Goal: Check status: Check status

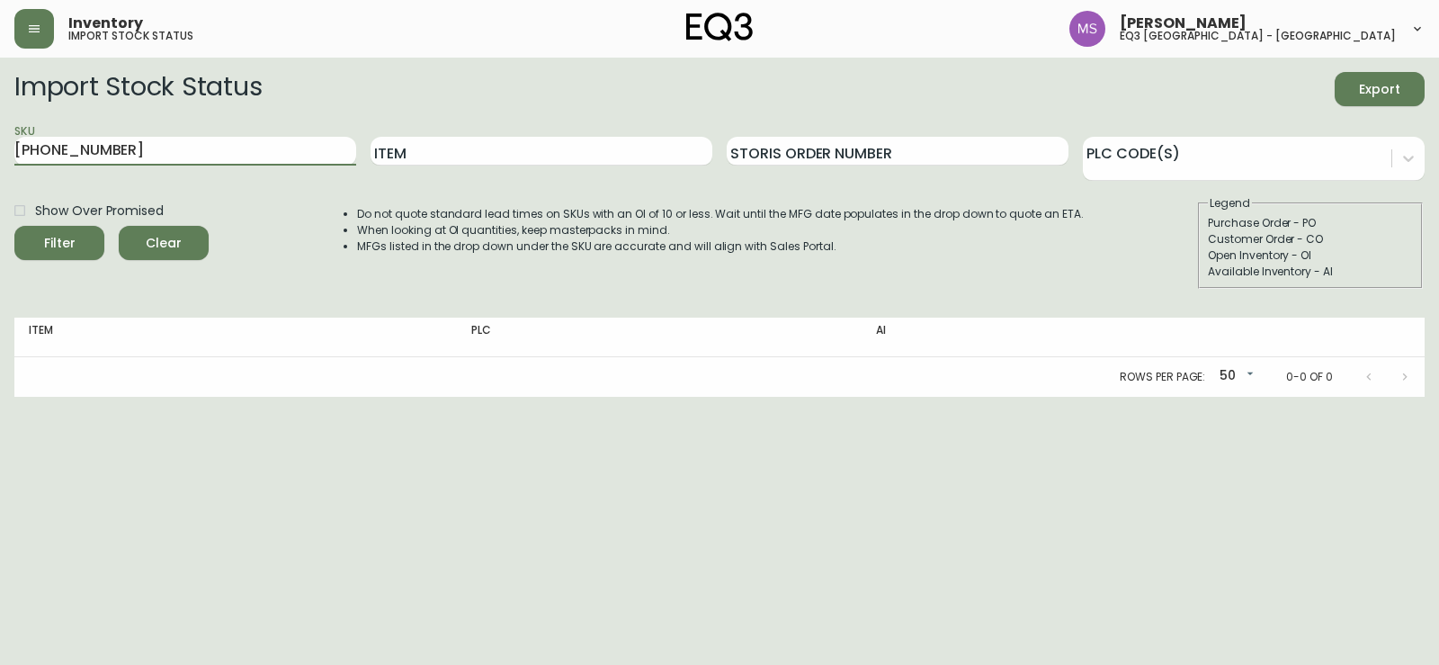
drag, startPoint x: 61, startPoint y: 144, endPoint x: 0, endPoint y: 173, distance: 67.6
click at [0, 173] on main "Import Stock Status Export SKU [PHONE_NUMBER] Item Storis Order Number PLC Code…" at bounding box center [719, 227] width 1439 height 339
click at [618, 151] on input "Item" at bounding box center [542, 151] width 342 height 29
type input "CAST"
click at [14, 226] on button "Filter" at bounding box center [59, 243] width 90 height 34
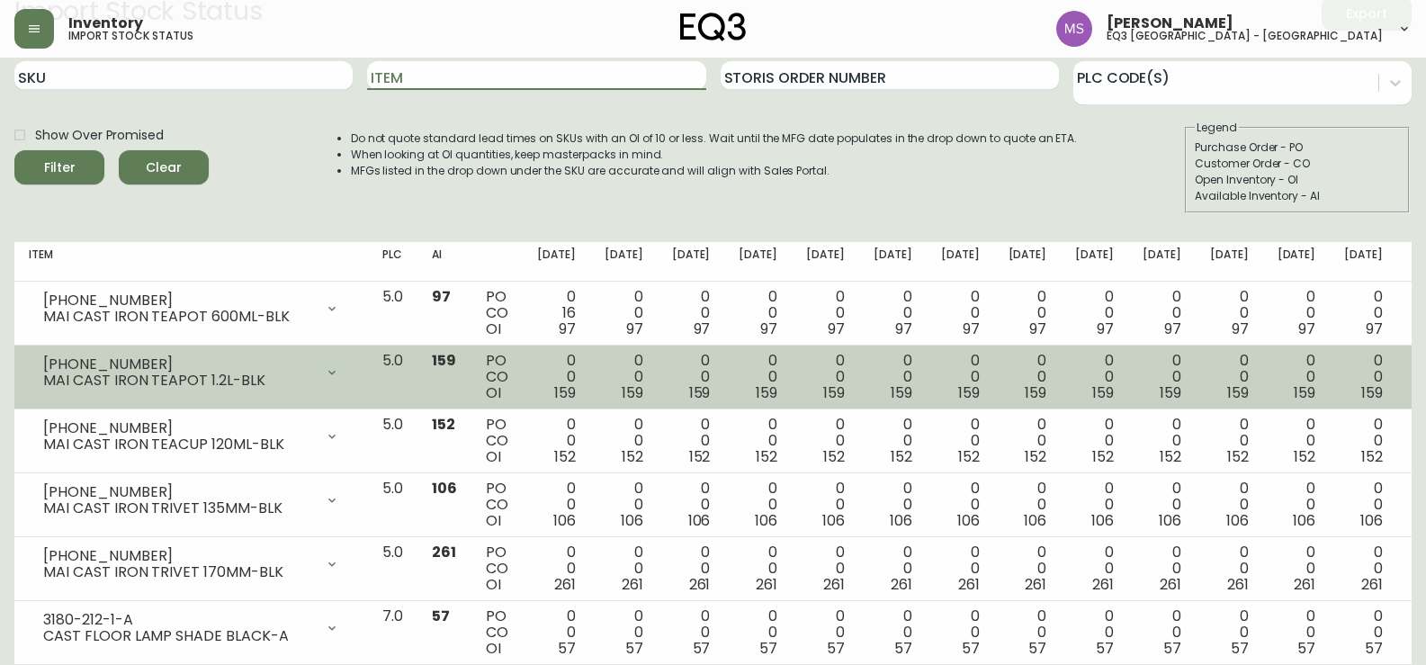
scroll to position [243, 0]
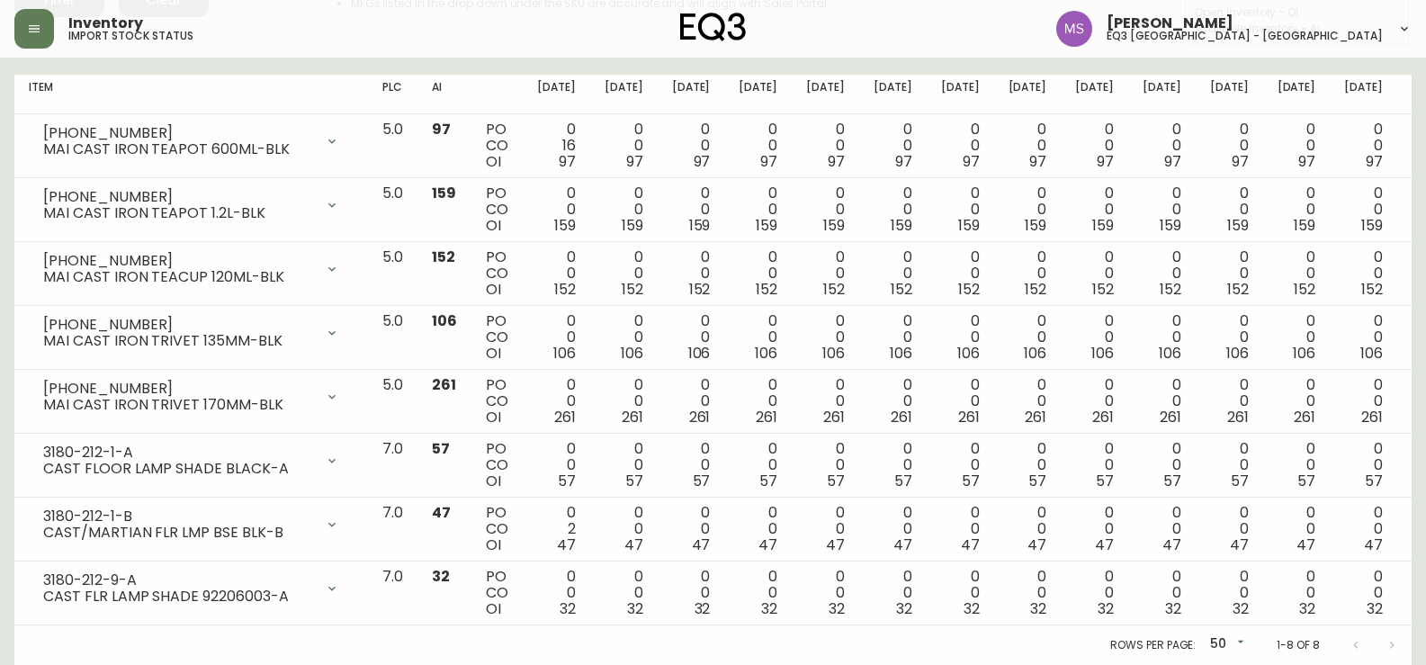
click at [0, 246] on main "Import Stock Status Export SKU Item Storis Order Number PLC Code(s) Show Over P…" at bounding box center [713, 240] width 1426 height 850
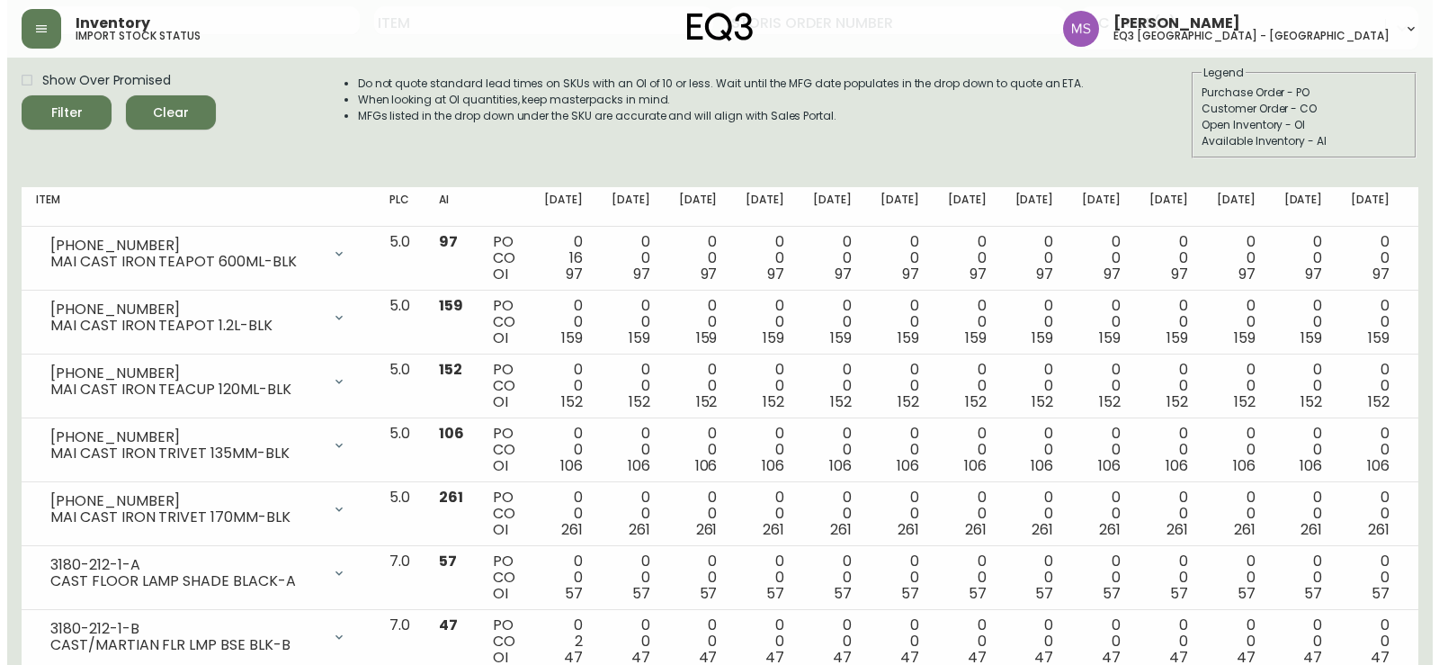
scroll to position [0, 0]
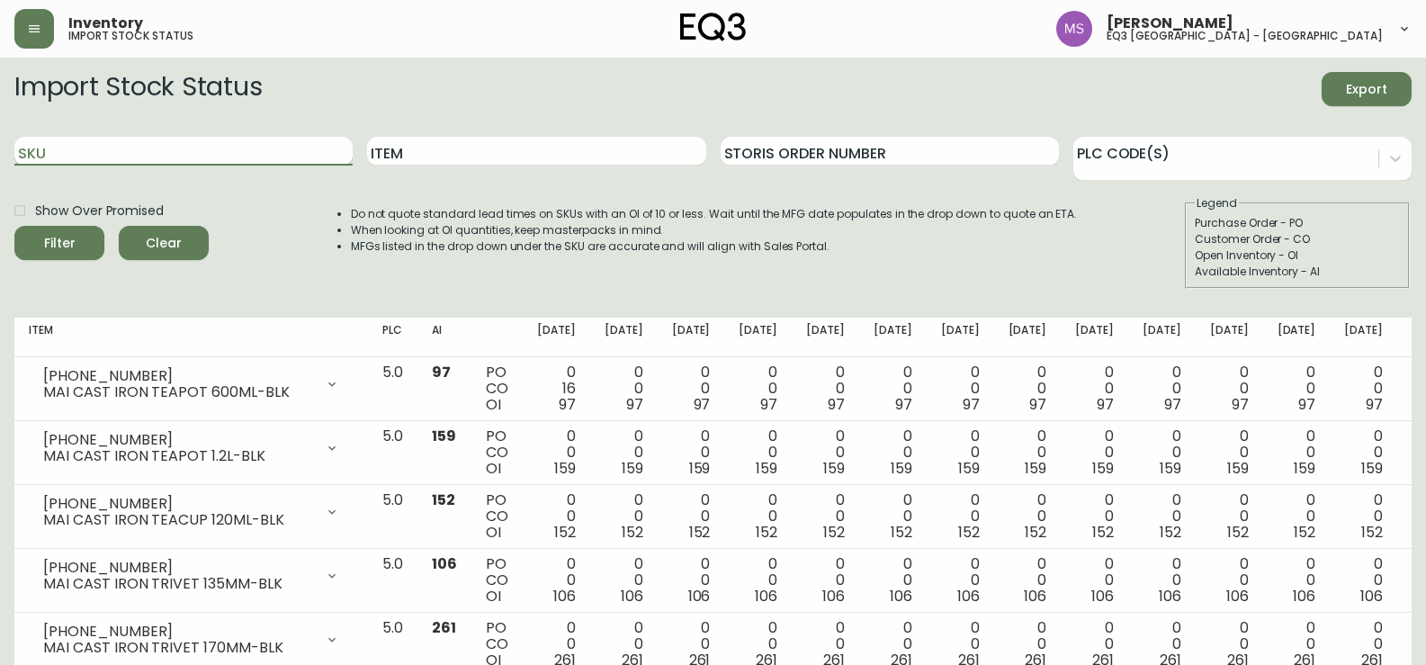
click at [324, 153] on input "SKU" at bounding box center [183, 151] width 338 height 29
paste input "7050-347-13-A"
type input "7050-347-13-A"
click at [14, 226] on button "Filter" at bounding box center [59, 243] width 90 height 34
